Goal: Transaction & Acquisition: Purchase product/service

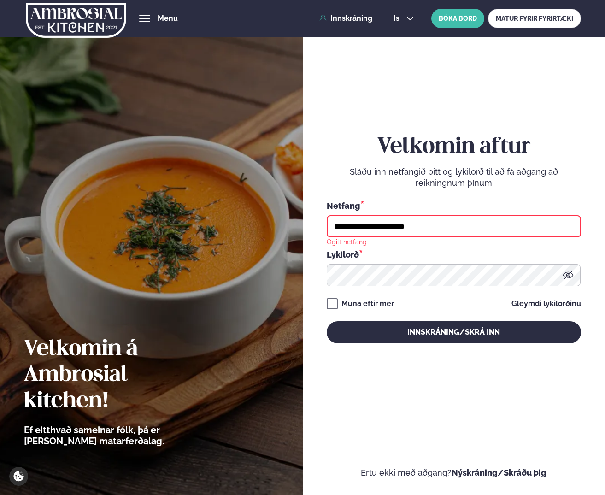
drag, startPoint x: 411, startPoint y: 225, endPoint x: 32, endPoint y: 176, distance: 382.1
click at [158, 204] on div "**********" at bounding box center [302, 247] width 605 height 495
type input "**********"
click at [326, 321] on button "Innskráning/Skrá inn" at bounding box center [453, 332] width 254 height 22
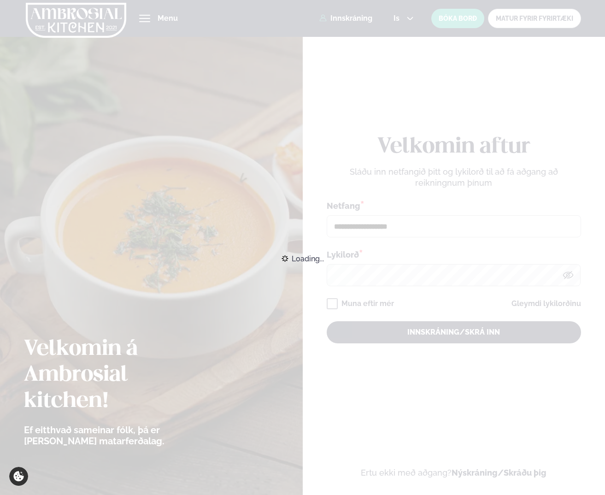
click at [419, 268] on div "Loading..." at bounding box center [302, 258] width 605 height 20
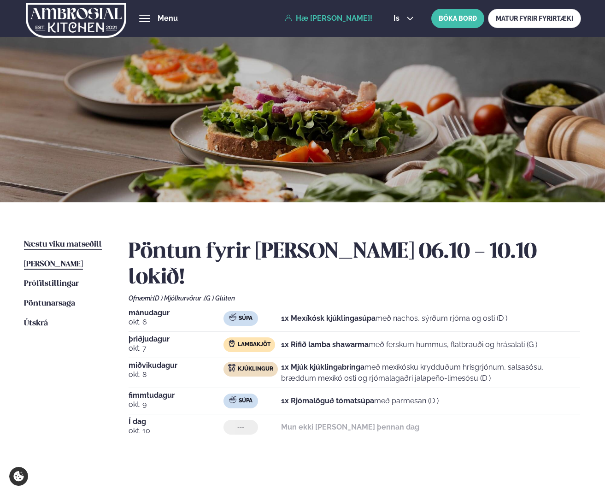
click at [44, 244] on span "Næstu viku matseðill" at bounding box center [63, 244] width 78 height 8
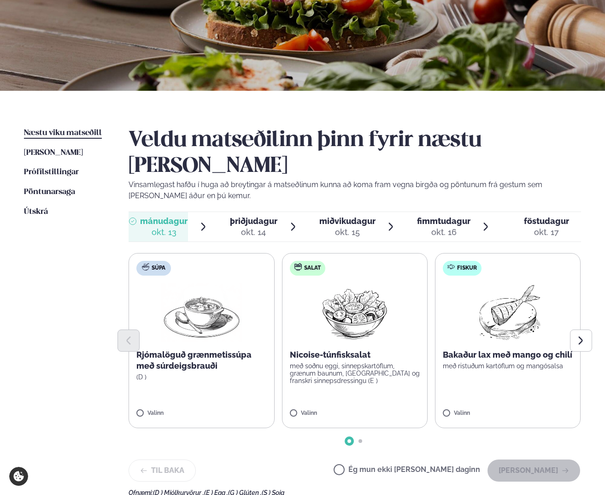
scroll to position [138, 0]
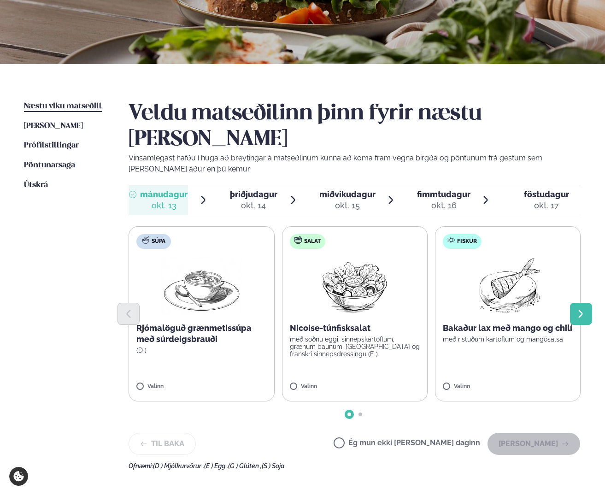
click at [583, 303] on button "Next slide" at bounding box center [581, 314] width 22 height 22
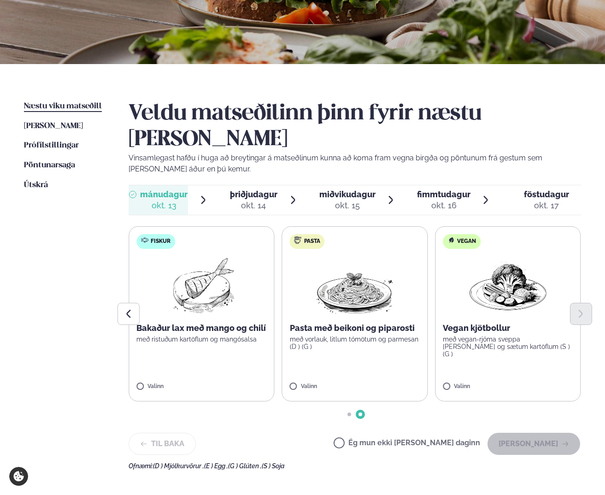
click at [353, 256] on img at bounding box center [354, 285] width 81 height 59
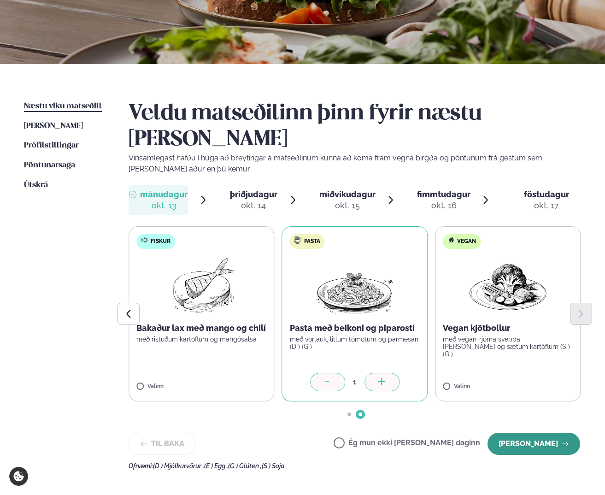
click at [554, 432] on button "[PERSON_NAME]" at bounding box center [533, 443] width 93 height 22
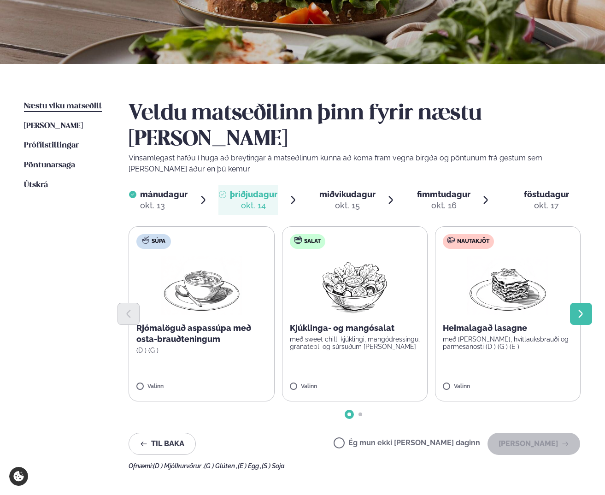
click at [580, 309] on icon "Next slide" at bounding box center [580, 314] width 10 height 10
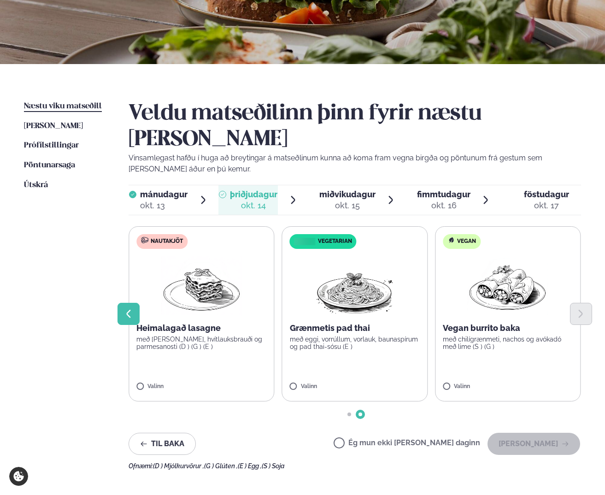
click at [118, 303] on button "Previous slide" at bounding box center [128, 314] width 22 height 22
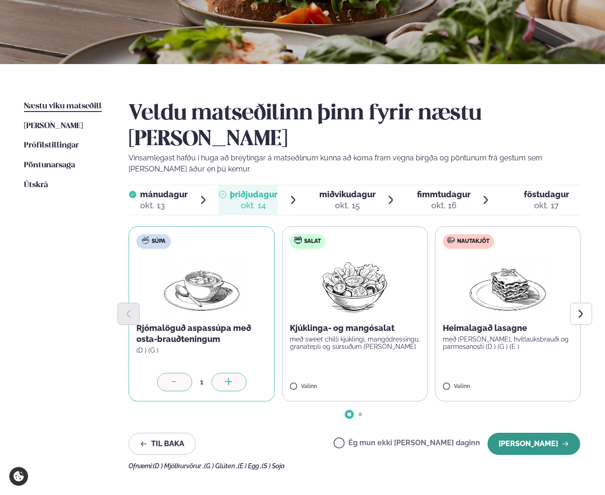
click at [520, 432] on button "[PERSON_NAME]" at bounding box center [533, 443] width 93 height 22
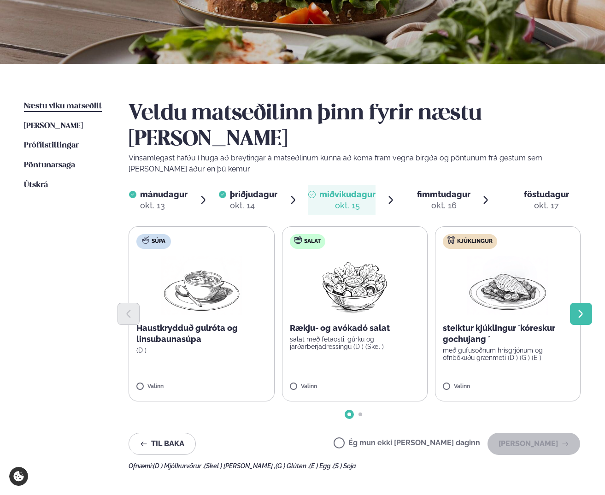
click at [584, 309] on icon "Next slide" at bounding box center [580, 314] width 10 height 10
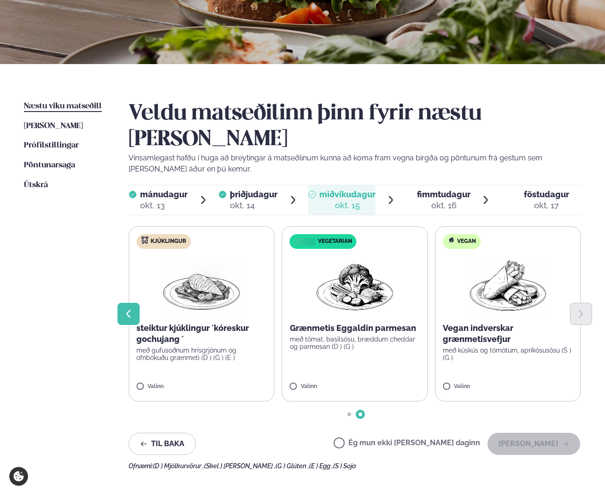
click at [126, 309] on icon "Previous slide" at bounding box center [128, 314] width 10 height 10
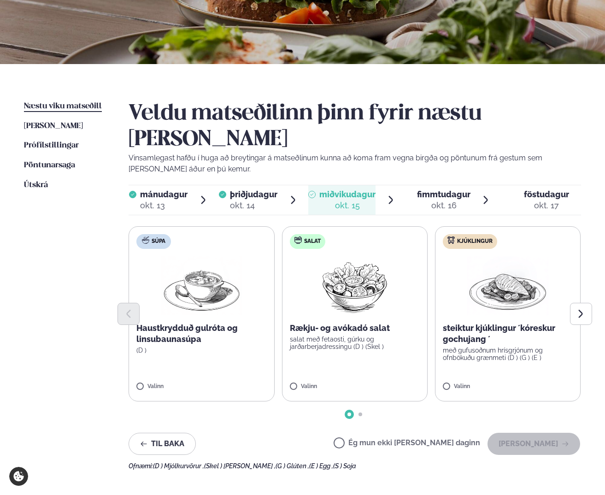
click at [442, 357] on label "Kjúklingur steiktur kjúklingur ´kóreskur gochujang ´ með gufusoðnum hrísgrjónum…" at bounding box center [508, 313] width 146 height 175
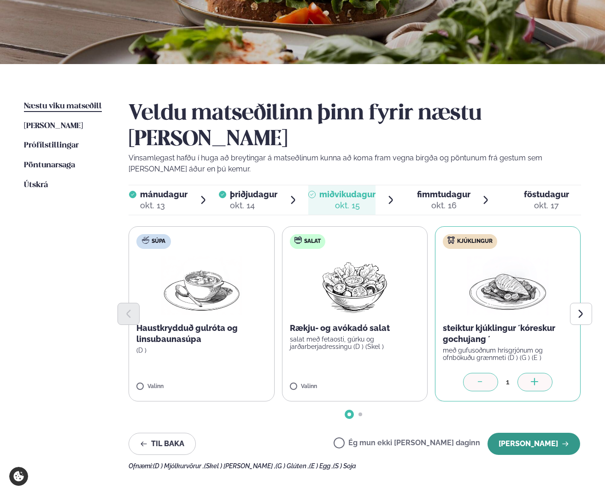
click at [561, 440] on icon "button" at bounding box center [564, 443] width 7 height 7
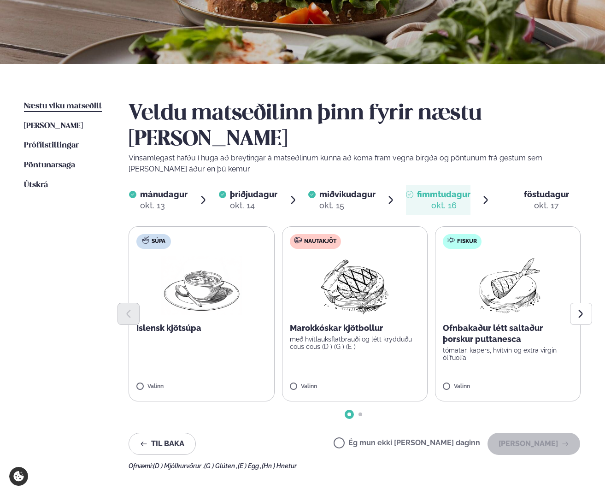
click at [186, 259] on img at bounding box center [201, 285] width 81 height 59
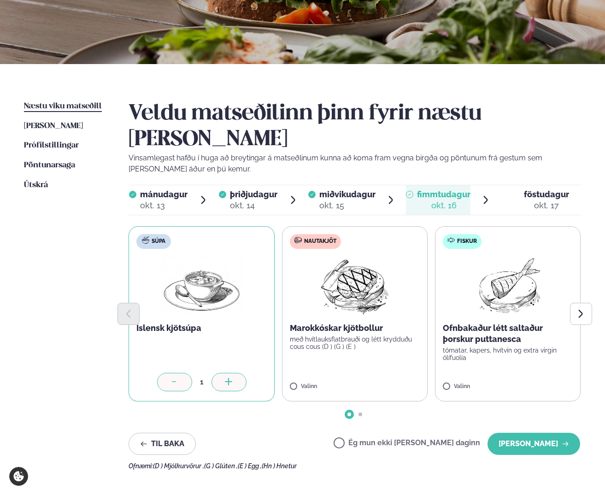
scroll to position [92, 0]
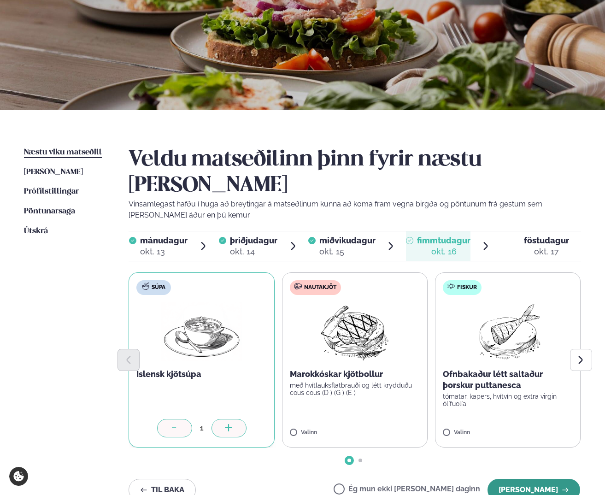
click at [537, 478] on button "[PERSON_NAME]" at bounding box center [533, 489] width 93 height 22
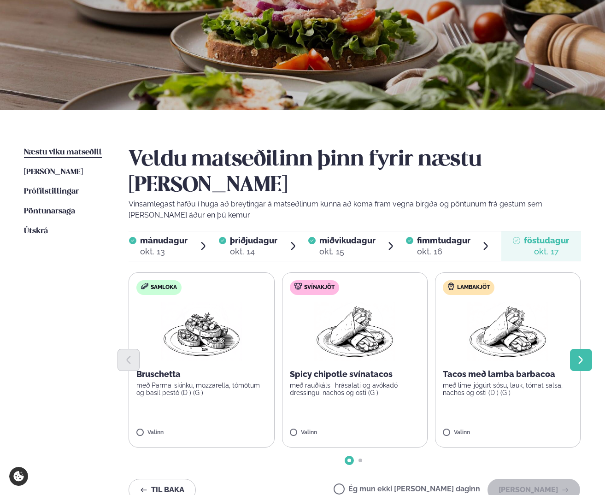
click at [574, 349] on button "Next slide" at bounding box center [581, 360] width 22 height 22
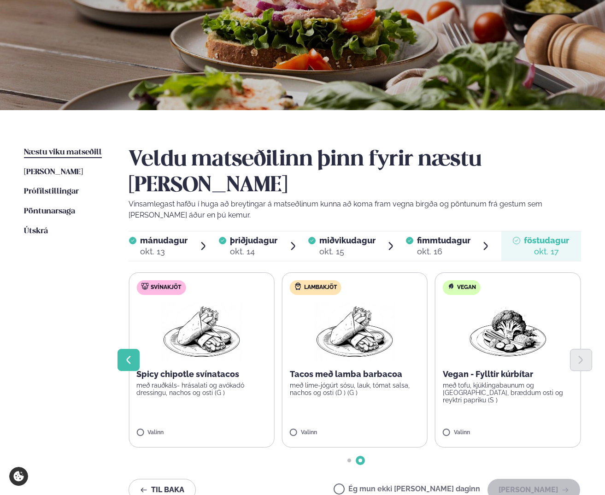
click at [128, 355] on icon "Previous slide" at bounding box center [129, 359] width 4 height 8
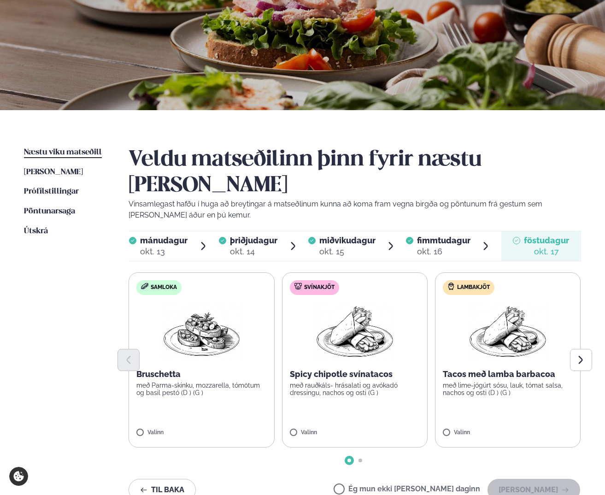
click at [307, 402] on label "Svínakjöt Spicy chipotle svínatacos með rauðkáls- hrásalati og avókadó dressing…" at bounding box center [355, 359] width 146 height 175
click at [514, 478] on button "[PERSON_NAME]" at bounding box center [533, 489] width 93 height 22
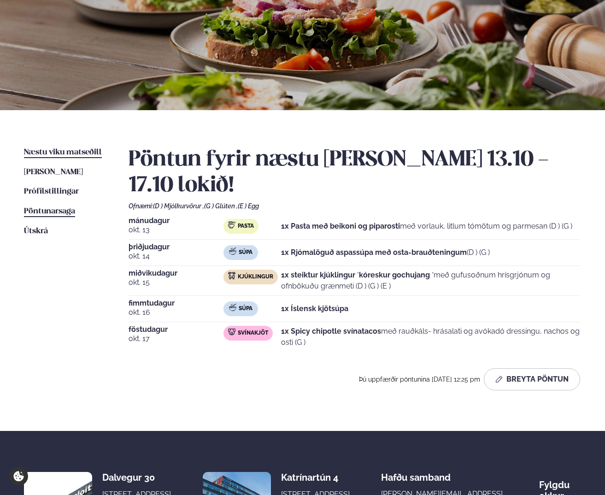
click at [43, 209] on span "Pöntunarsaga" at bounding box center [49, 211] width 51 height 8
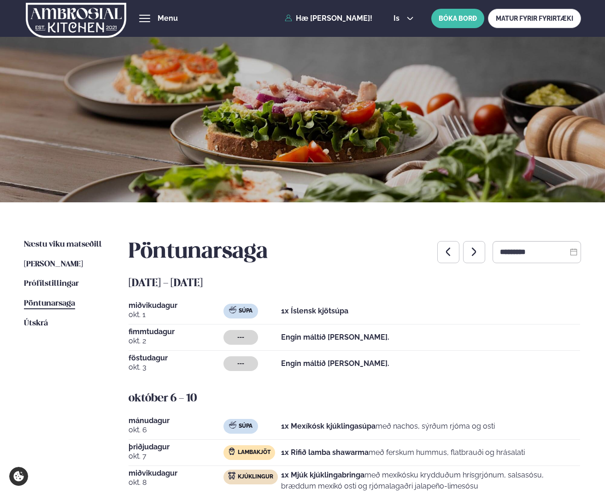
click at [138, 17] on div "Þjónusta Hádegismatur fyrir fyrirtæki Fyrirtækja veitingar Einkapartý Matseðill…" at bounding box center [302, 18] width 605 height 37
click at [143, 17] on span "hamburger" at bounding box center [144, 18] width 8 height 8
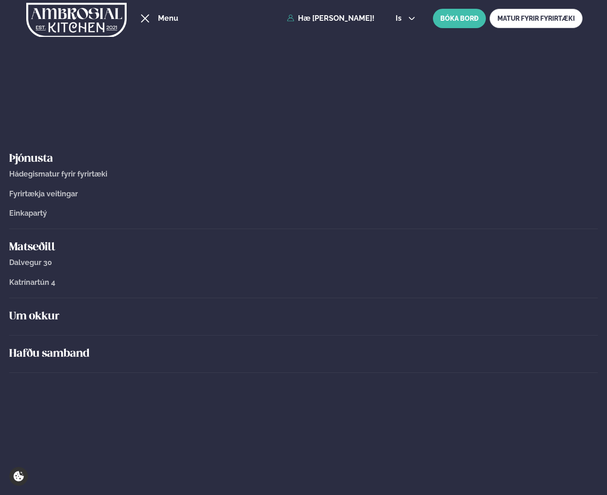
drag, startPoint x: 190, startPoint y: 97, endPoint x: 238, endPoint y: 81, distance: 50.1
click at [190, 97] on div "Þjónusta Hádegismatur fyrir fyrirtæki Fyrirtækja veitingar Einkapartý Matseðill…" at bounding box center [303, 266] width 607 height 458
